Goal: Task Accomplishment & Management: Manage account settings

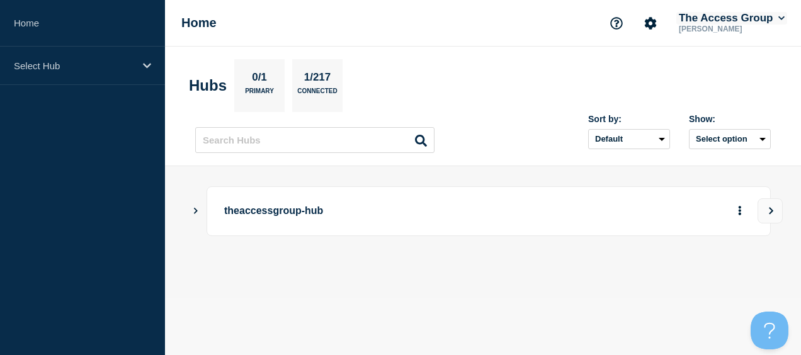
click at [729, 19] on button "The Access Group" at bounding box center [732, 18] width 111 height 13
click at [652, 20] on icon "Account settings" at bounding box center [651, 23] width 12 height 12
click at [730, 30] on p "[PERSON_NAME]" at bounding box center [732, 29] width 111 height 9
click at [772, 21] on button "The Access Group" at bounding box center [732, 18] width 111 height 13
click at [719, 131] on link "Security" at bounding box center [709, 135] width 34 height 11
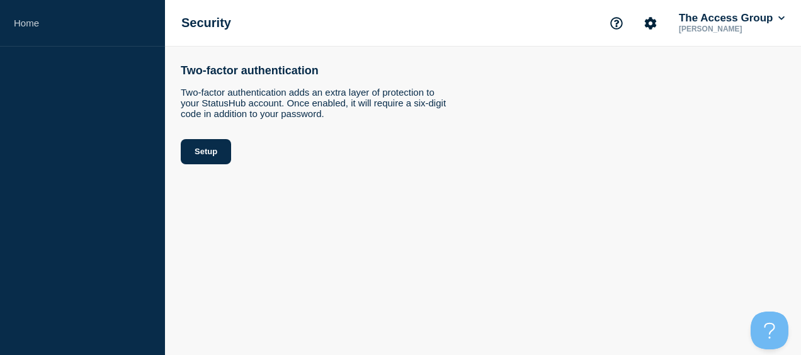
click at [757, 5] on div "Security The Access Group Manasa Baddam" at bounding box center [483, 23] width 636 height 47
click at [747, 16] on button "The Access Group" at bounding box center [732, 18] width 111 height 13
click at [709, 118] on link "User settings" at bounding box center [719, 119] width 55 height 11
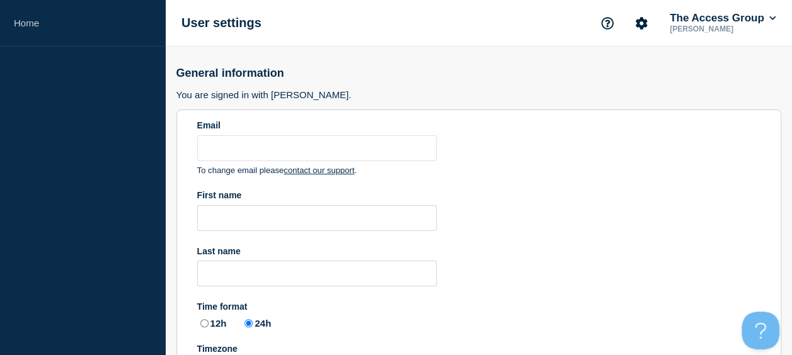
type input "manasa.baddam@theaccessgroup.com"
type input "Manasa"
type input "Baddam"
radio input "true"
select select "hub"
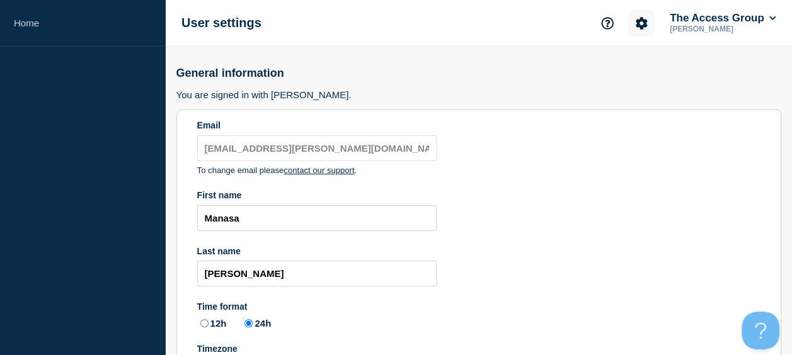
click at [636, 25] on icon "Account settings" at bounding box center [642, 23] width 12 height 12
click at [631, 91] on link "Analytics" at bounding box center [628, 90] width 38 height 11
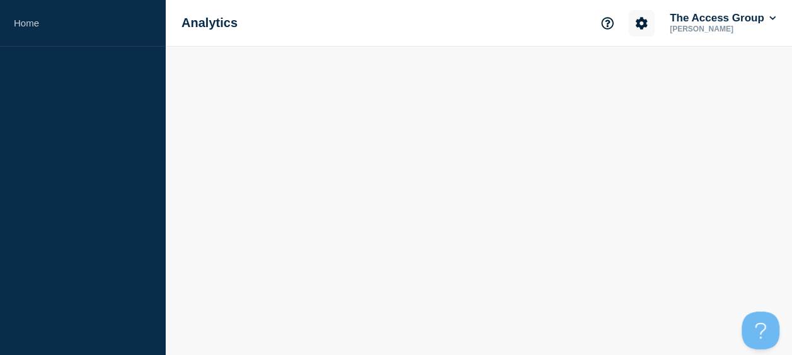
click at [640, 24] on icon "Account settings" at bounding box center [642, 23] width 12 height 12
click at [630, 74] on link "Team Members" at bounding box center [641, 74] width 65 height 11
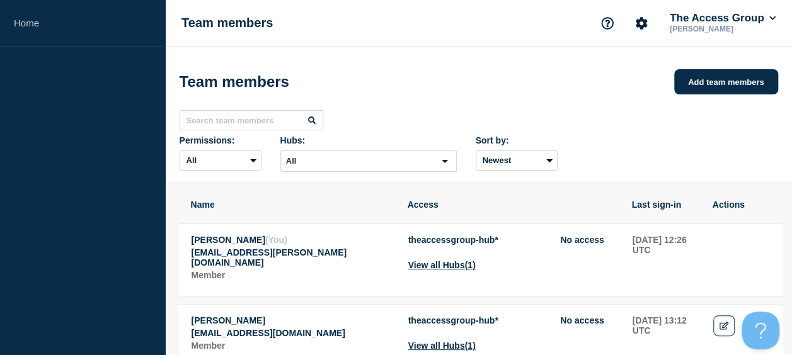
click at [431, 164] on input "Search for option" at bounding box center [358, 161] width 152 height 15
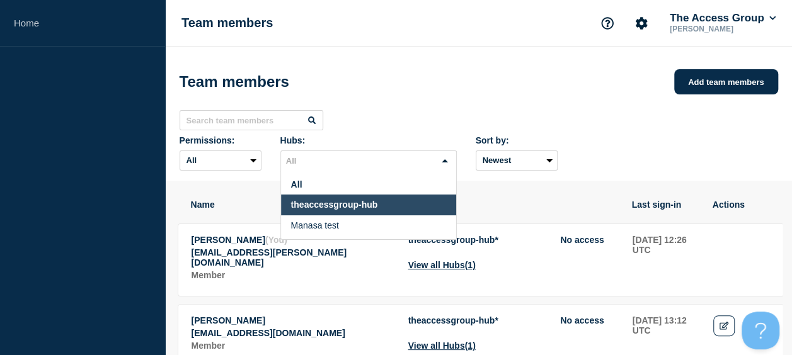
click at [408, 207] on li "theaccessgroup-hub" at bounding box center [368, 205] width 175 height 21
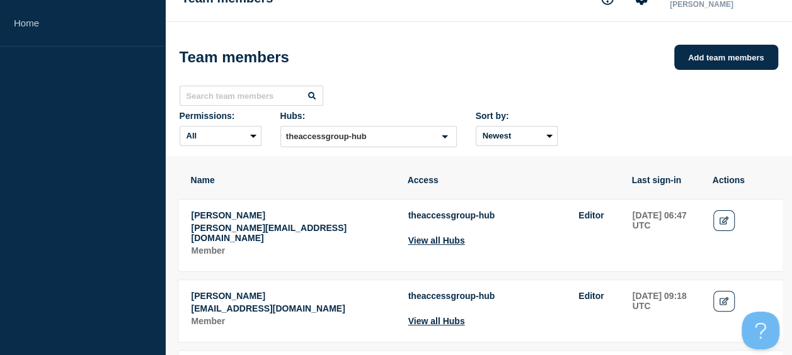
scroll to position [63, 0]
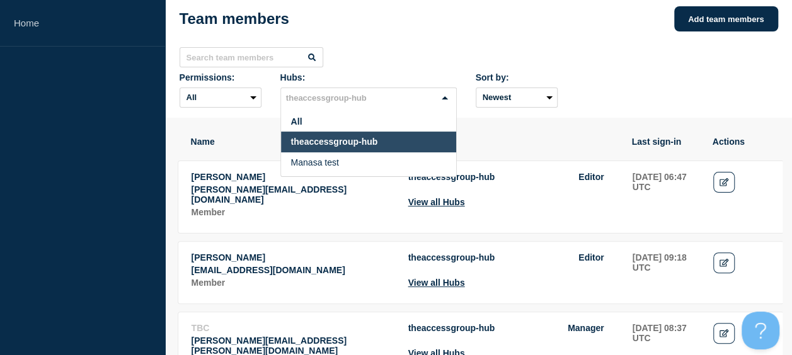
click at [423, 106] on input "Search for option" at bounding box center [358, 98] width 152 height 15
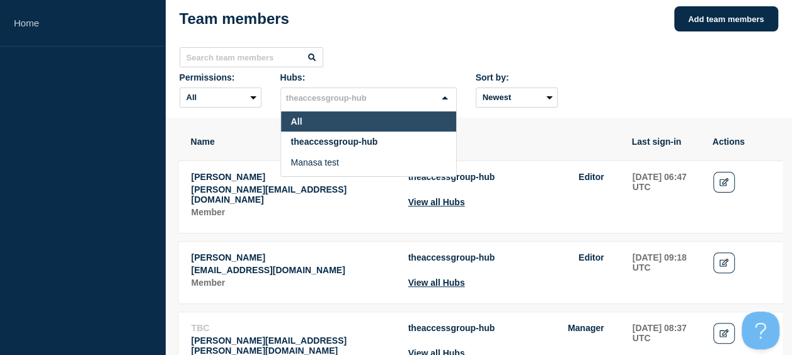
click at [412, 127] on li "All" at bounding box center [368, 122] width 175 height 21
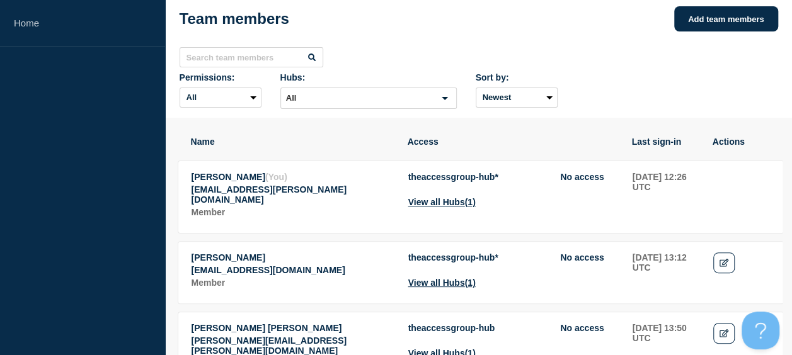
click at [590, 106] on div "Permissions: All Admin Manager Editor No access Hubs: All Loading... Sort by: N…" at bounding box center [479, 92] width 598 height 40
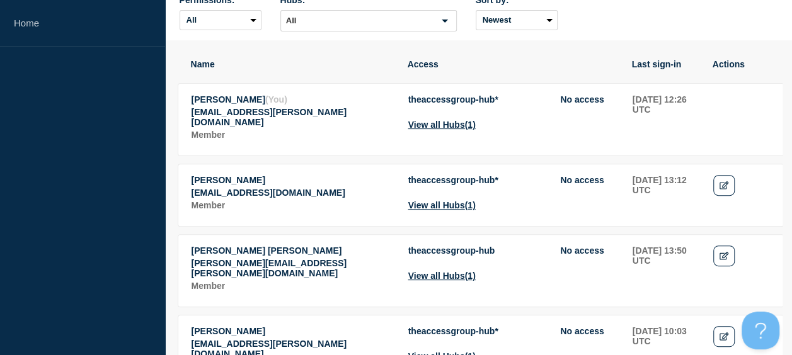
scroll to position [63, 0]
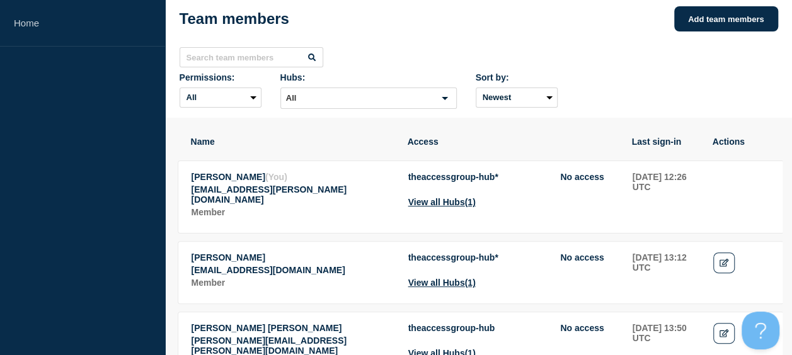
click at [723, 185] on td "Actions" at bounding box center [742, 195] width 58 height 49
click at [723, 270] on link "Edit" at bounding box center [724, 263] width 22 height 21
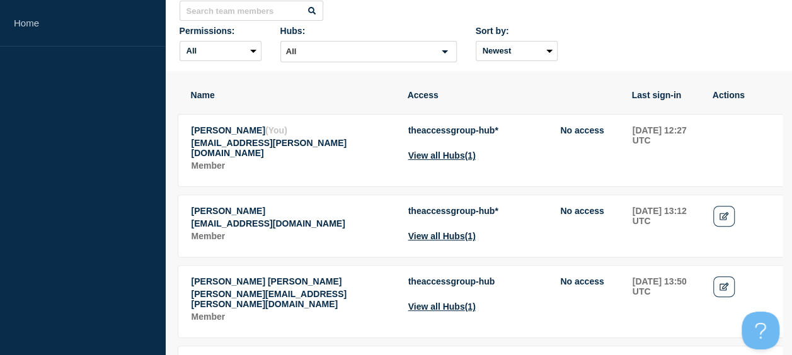
scroll to position [126, 0]
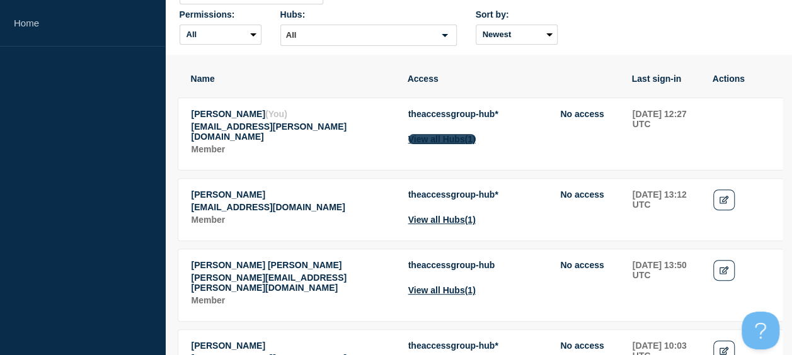
click at [463, 144] on button "View all Hubs (1)" at bounding box center [441, 139] width 67 height 10
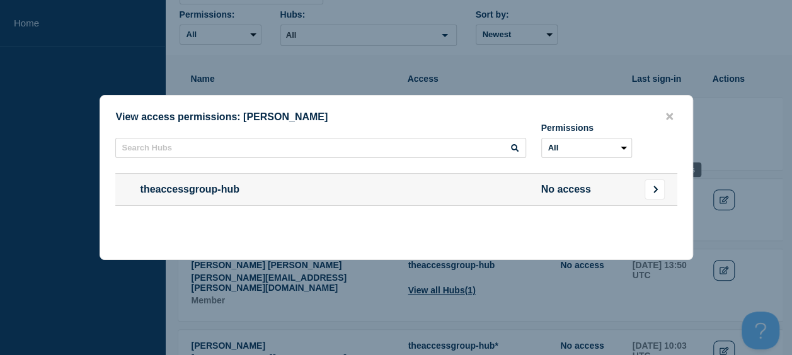
click at [657, 191] on icon "Go to Connected Hubs" at bounding box center [655, 190] width 8 height 8
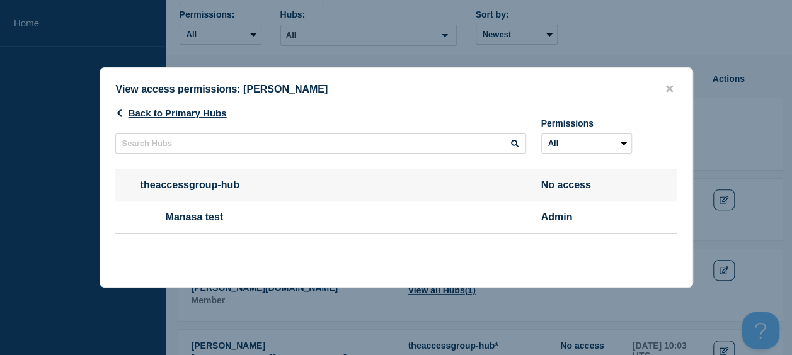
click at [570, 222] on span "Admin" at bounding box center [586, 217] width 91 height 11
click at [591, 140] on select "All Admin" at bounding box center [586, 144] width 91 height 20
select select "1"
click at [541, 149] on select "All Admin" at bounding box center [586, 144] width 91 height 20
click at [441, 152] on div "Back to Primary Hubs Permissions All Admin theaccessgroup-hub No access Manasa …" at bounding box center [396, 183] width 592 height 177
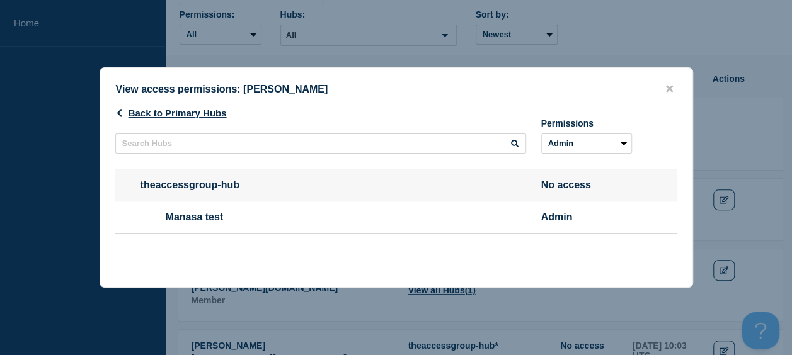
click at [441, 152] on div "Back to Primary Hubs Permissions All Admin theaccessgroup-hub No access Manasa …" at bounding box center [396, 183] width 592 height 177
click at [514, 142] on icon at bounding box center [515, 144] width 8 height 8
click at [559, 223] on span "Admin" at bounding box center [586, 217] width 91 height 11
click at [667, 86] on icon "close button" at bounding box center [669, 89] width 7 height 7
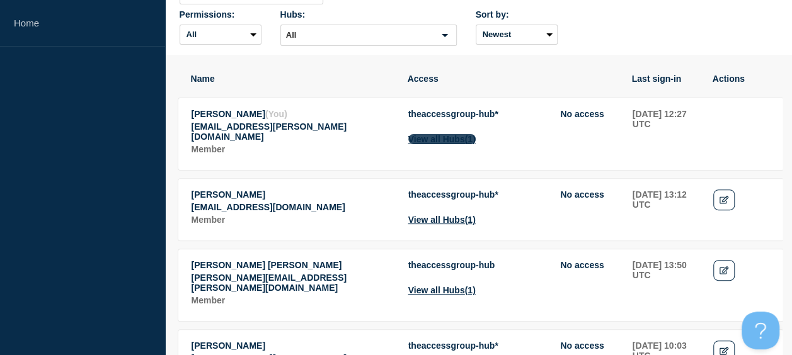
click at [421, 142] on button "View all Hubs (1)" at bounding box center [441, 139] width 67 height 10
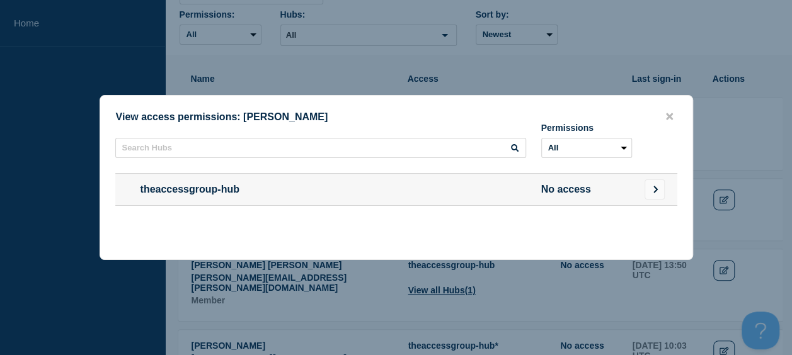
click at [229, 190] on span "theaccessgroup-hub" at bounding box center [320, 189] width 411 height 11
click at [645, 185] on button "Go to Connected Hubs" at bounding box center [654, 190] width 20 height 20
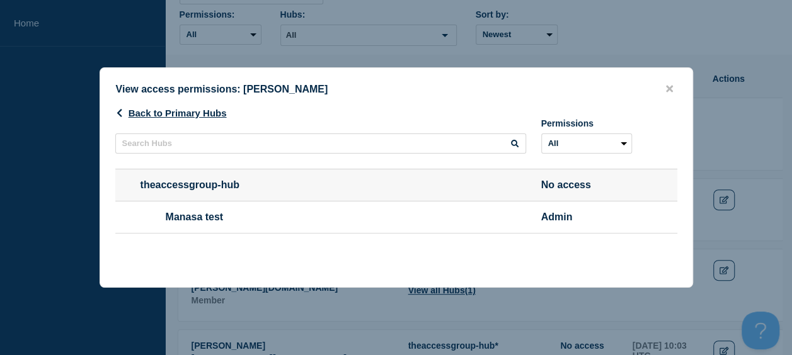
click at [232, 220] on span "Manasa test" at bounding box center [333, 217] width 386 height 11
drag, startPoint x: 232, startPoint y: 220, endPoint x: 227, endPoint y: 190, distance: 31.3
click at [227, 190] on span "theaccessgroup-hub" at bounding box center [320, 185] width 411 height 11
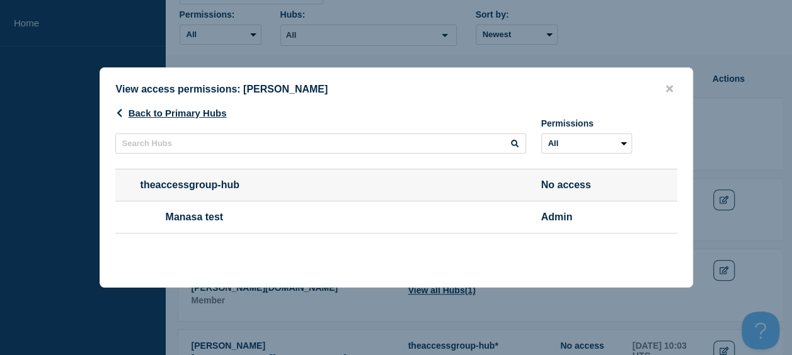
click at [664, 83] on button "close button" at bounding box center [669, 89] width 14 height 12
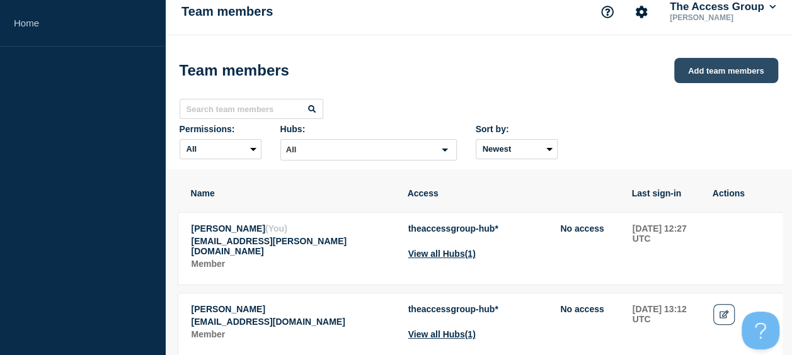
scroll to position [0, 0]
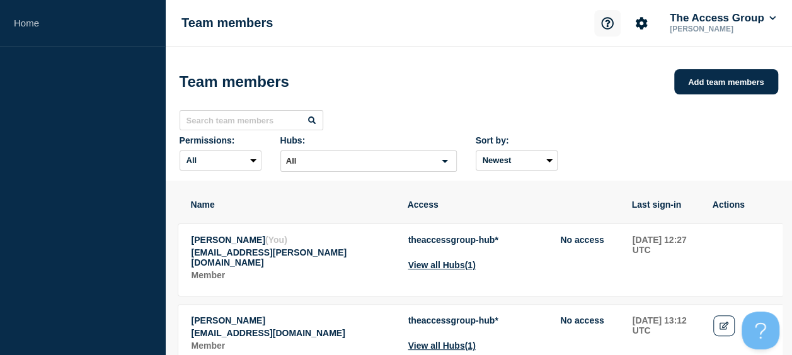
click at [604, 25] on icon "Support" at bounding box center [607, 23] width 12 height 12
click at [593, 89] on link "API Documentation" at bounding box center [607, 90] width 81 height 11
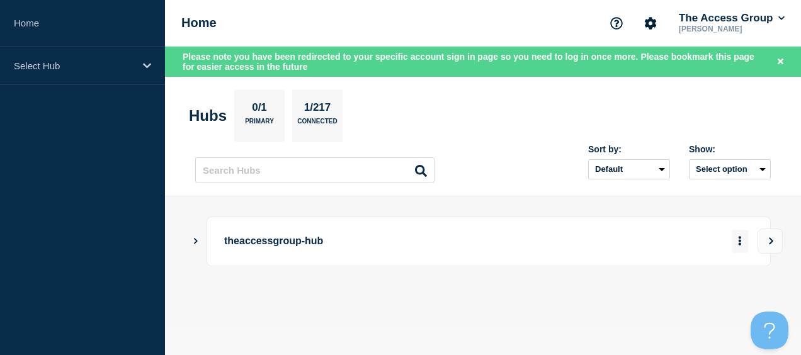
click at [736, 246] on button "More actions" at bounding box center [740, 241] width 16 height 23
click at [711, 283] on link "View Status Page" at bounding box center [735, 283] width 93 height 11
click at [727, 25] on p "[PERSON_NAME]" at bounding box center [732, 29] width 111 height 9
click at [646, 23] on icon "Account settings" at bounding box center [650, 23] width 13 height 13
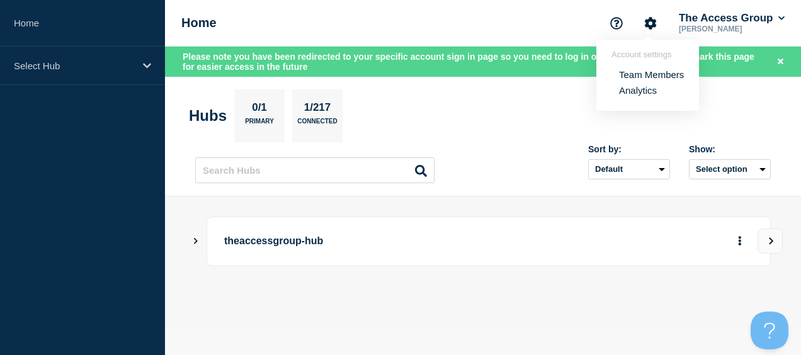
click at [524, 103] on section "Hubs 0/1 Primary 1/217 Connected" at bounding box center [483, 115] width 588 height 53
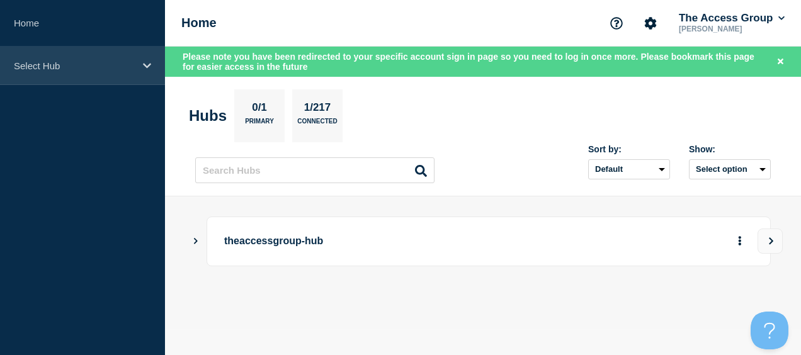
click at [102, 65] on p "Select Hub" at bounding box center [74, 65] width 121 height 11
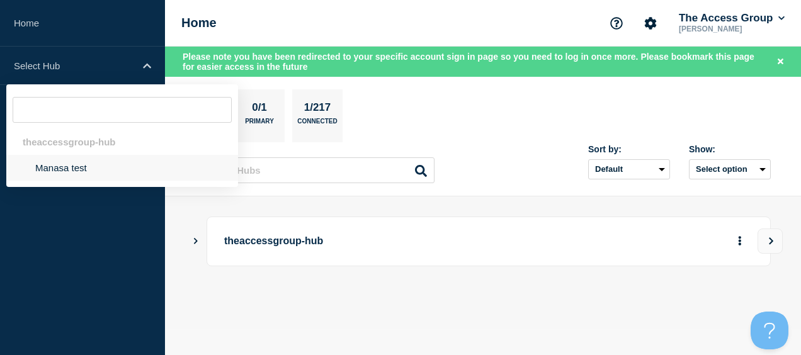
click at [63, 168] on li "Manasa test" at bounding box center [122, 168] width 232 height 26
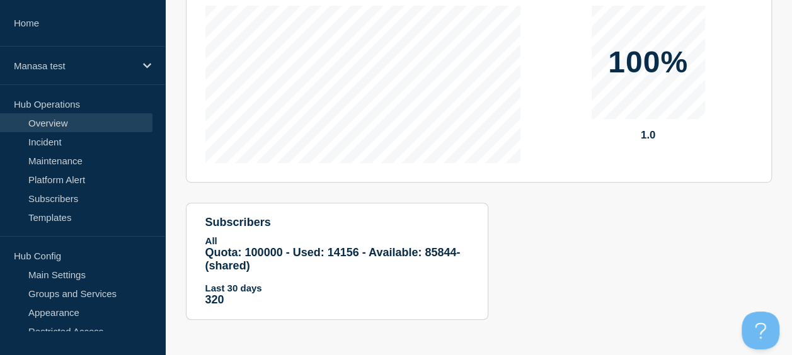
scroll to position [73, 0]
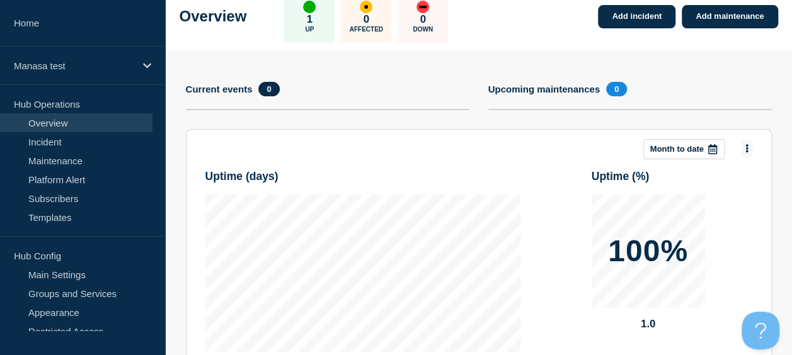
click at [752, 147] on button at bounding box center [746, 148] width 11 height 17
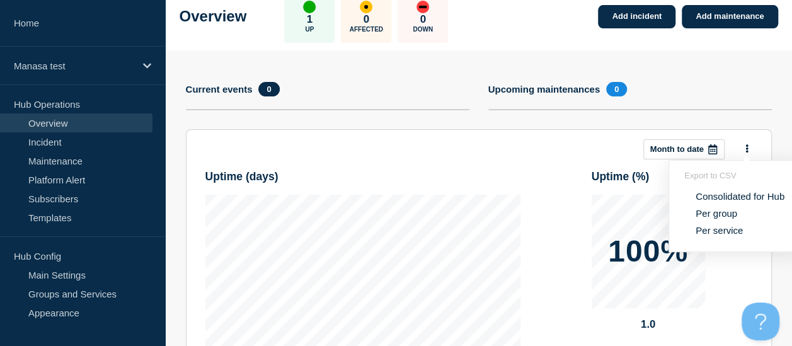
click at [547, 171] on div "Uptime ( days ) Uptime ( % ) 100% 1.0" at bounding box center [478, 255] width 547 height 193
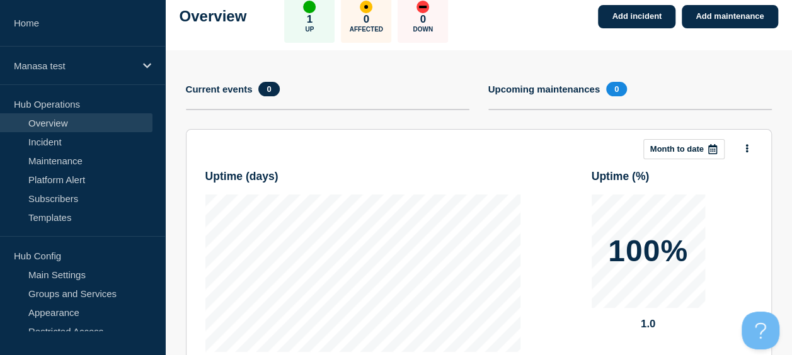
scroll to position [0, 0]
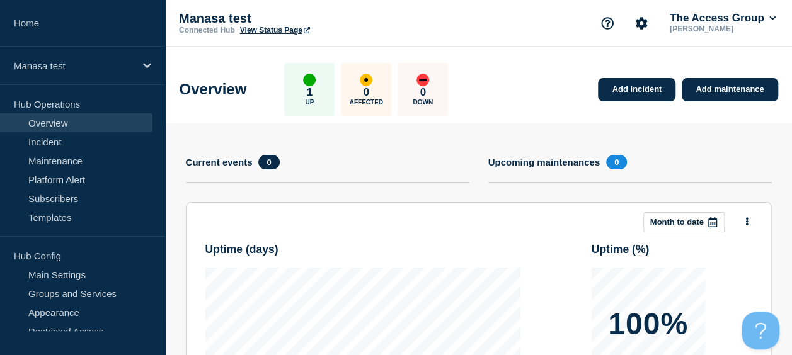
click at [112, 131] on link "Overview" at bounding box center [76, 122] width 152 height 19
click at [110, 139] on link "Incident" at bounding box center [76, 141] width 152 height 19
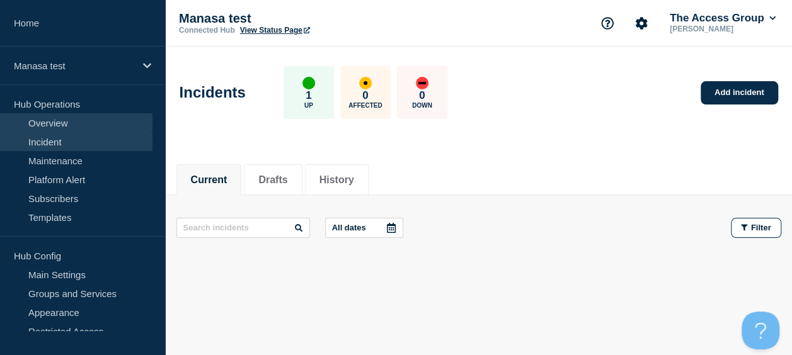
click at [114, 127] on link "Overview" at bounding box center [76, 122] width 152 height 19
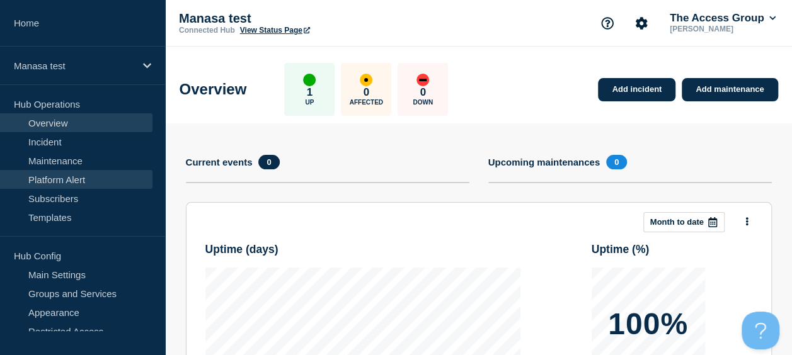
click at [131, 179] on link "Platform Alert" at bounding box center [76, 179] width 152 height 19
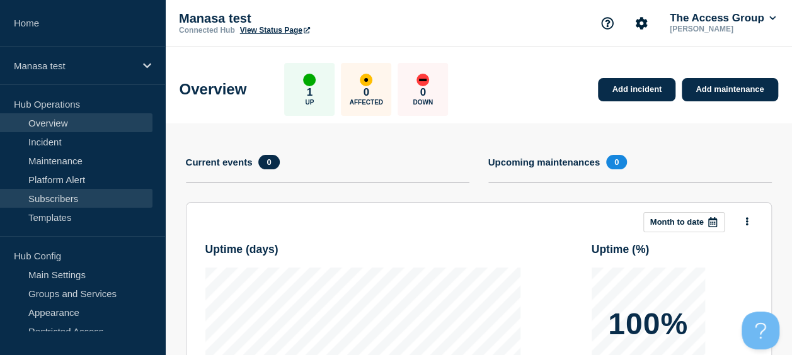
click at [110, 198] on link "Subscribers" at bounding box center [76, 198] width 152 height 19
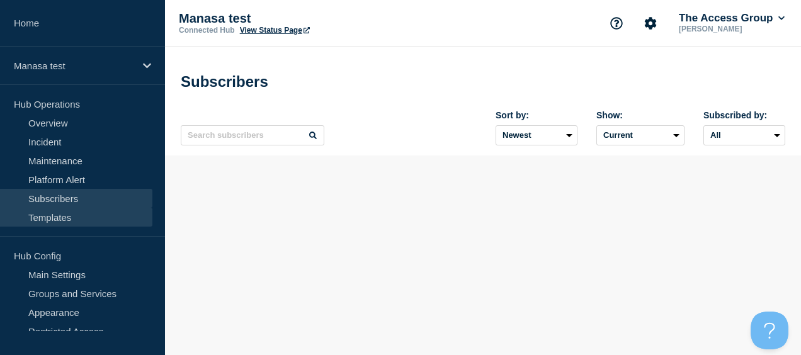
click at [102, 217] on link "Templates" at bounding box center [76, 217] width 152 height 19
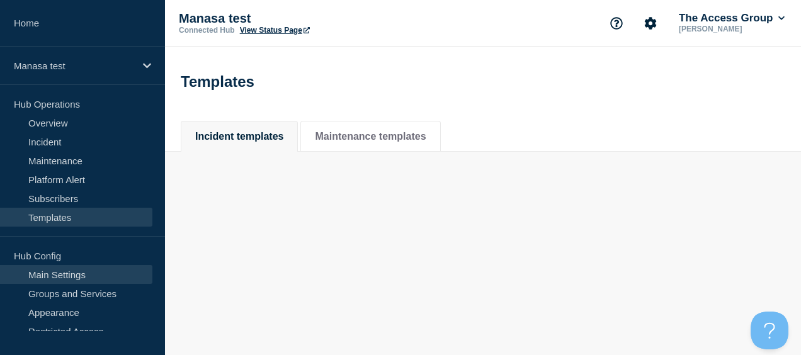
click at [91, 271] on link "Main Settings" at bounding box center [76, 274] width 152 height 19
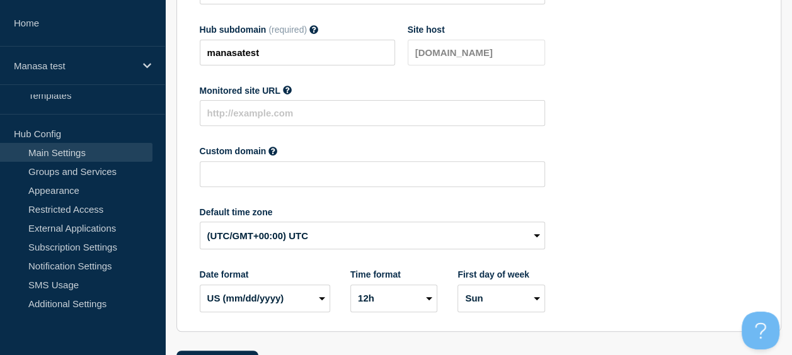
scroll to position [231, 0]
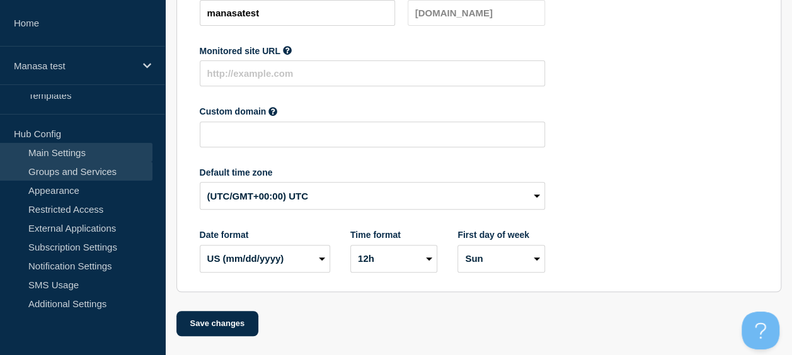
click at [113, 168] on link "Groups and Services" at bounding box center [76, 171] width 152 height 19
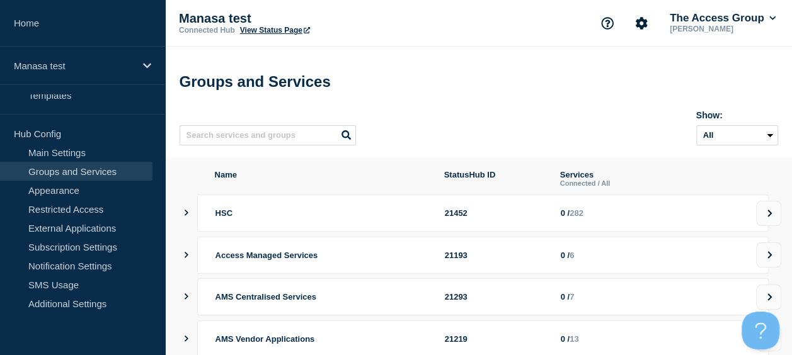
scroll to position [63, 0]
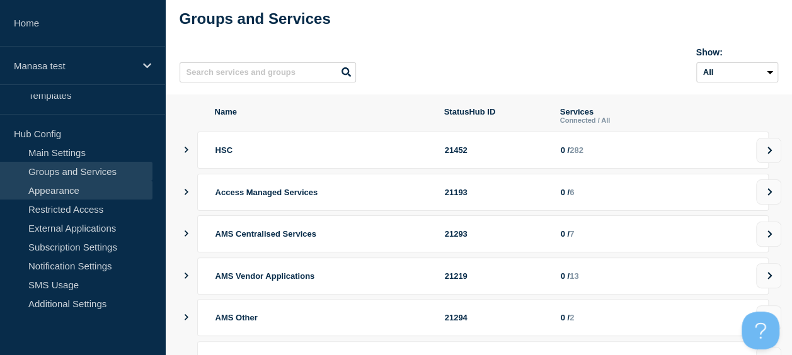
click at [106, 186] on link "Appearance" at bounding box center [76, 190] width 152 height 19
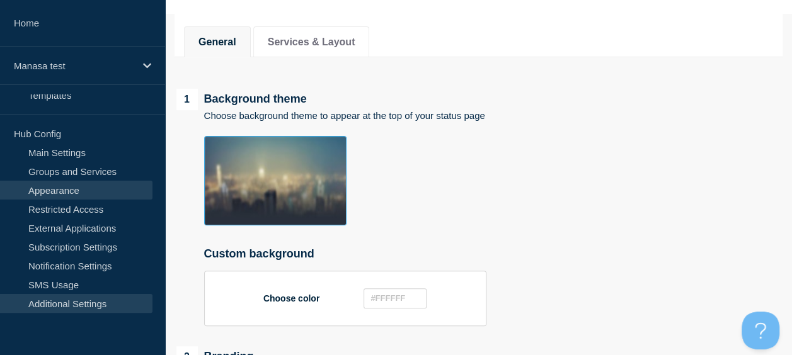
click at [76, 304] on link "Additional Settings" at bounding box center [76, 303] width 152 height 19
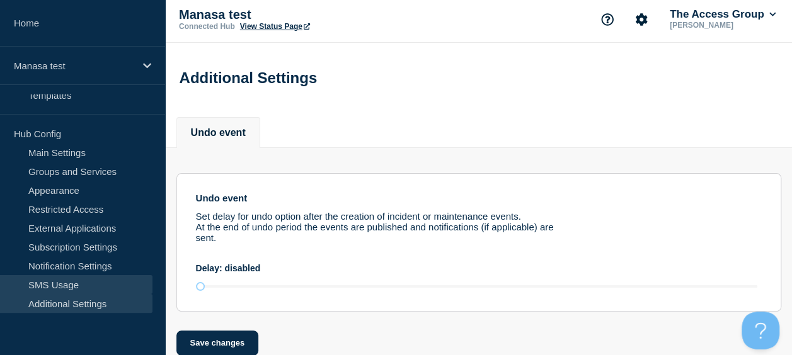
scroll to position [29, 0]
